Goal: Information Seeking & Learning: Learn about a topic

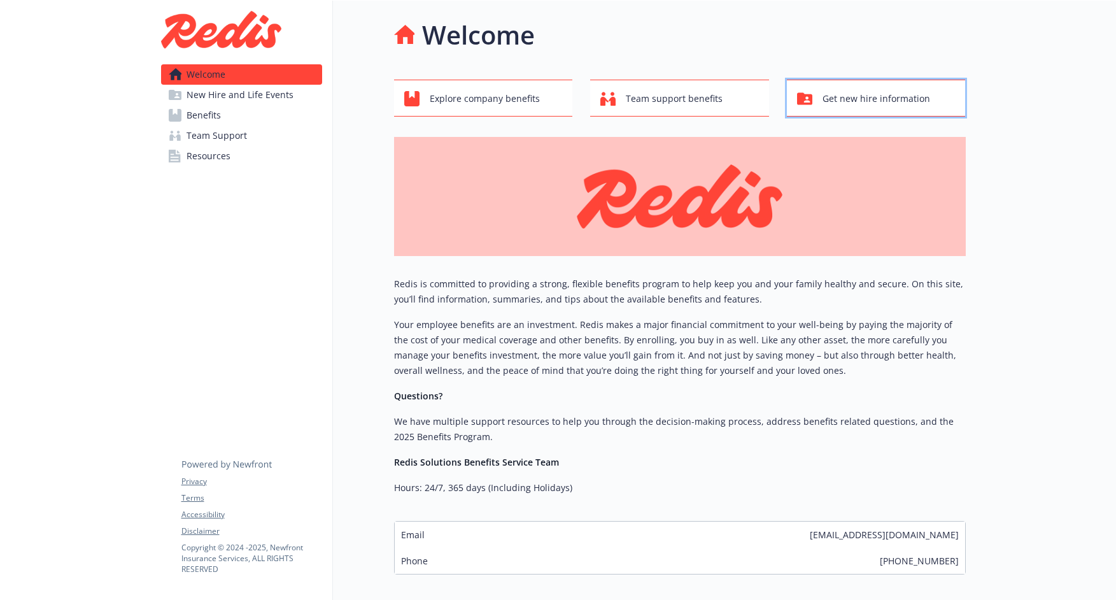
click at [891, 102] on span "Get new hire information" at bounding box center [877, 99] width 108 height 24
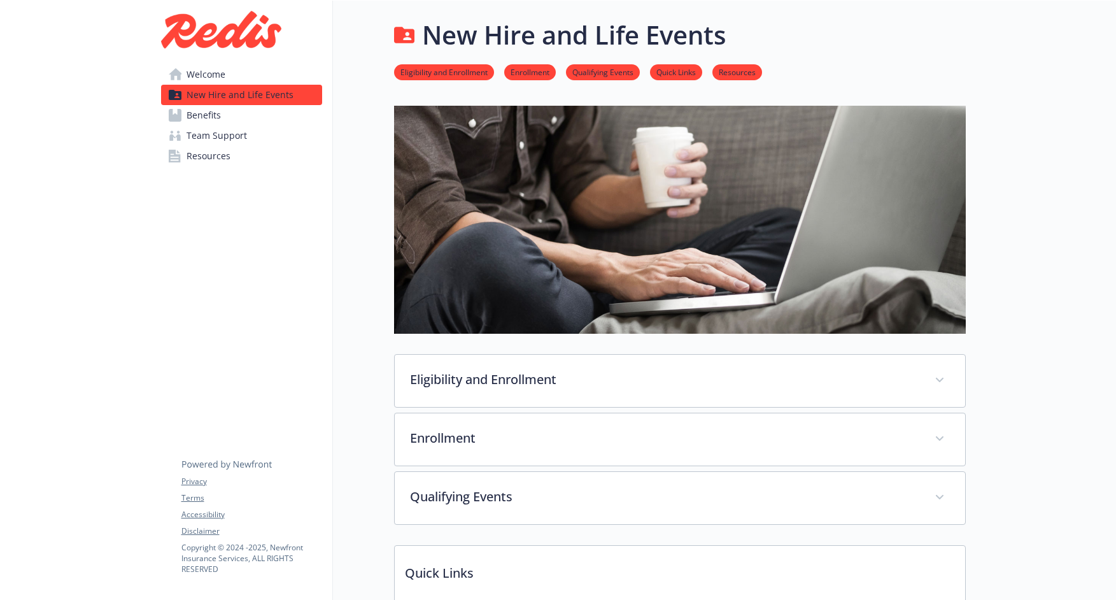
click at [546, 409] on div "Eligibility and Enrollment Active, regular, [DEMOGRAPHIC_DATA] employees workin…" at bounding box center [680, 439] width 572 height 171
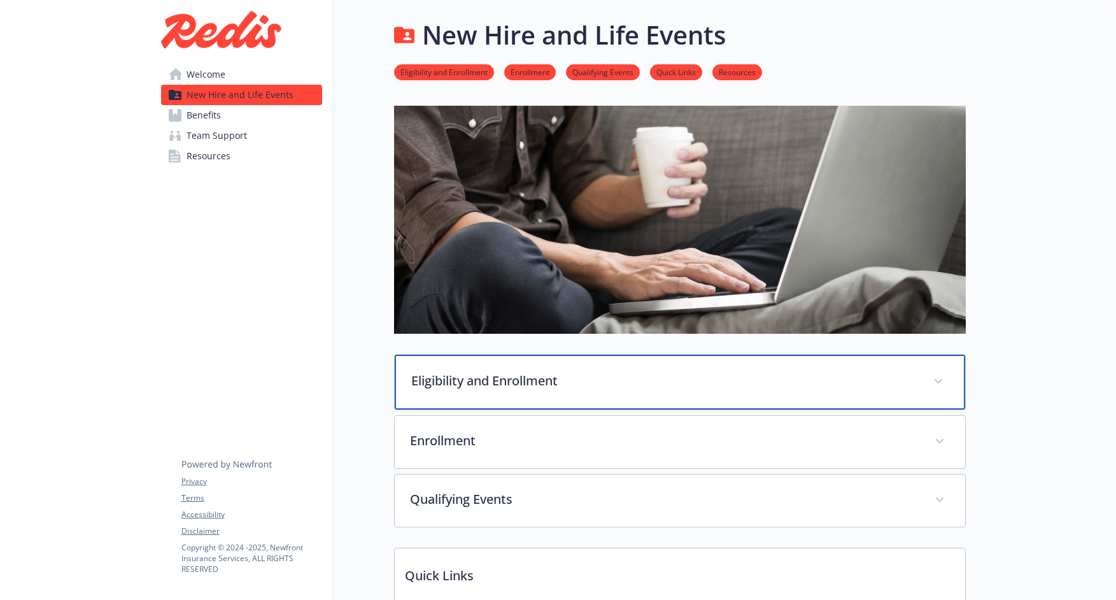
click at [561, 374] on p "Eligibility and Enrollment" at bounding box center [664, 380] width 507 height 19
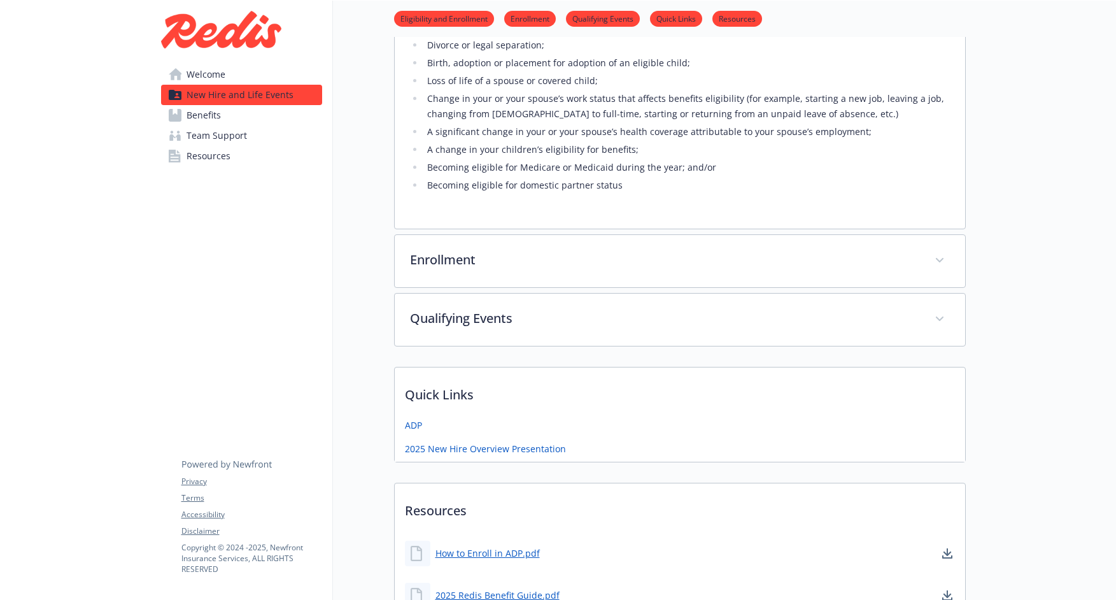
scroll to position [814, 0]
